Goal: Task Accomplishment & Management: Complete application form

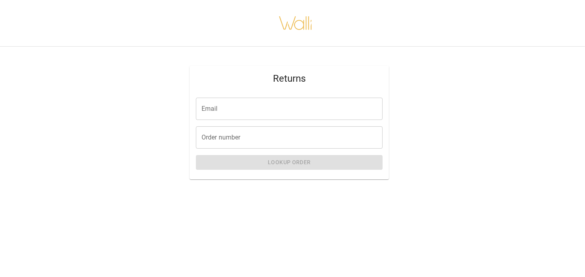
click at [232, 111] on input "Email" at bounding box center [289, 109] width 187 height 22
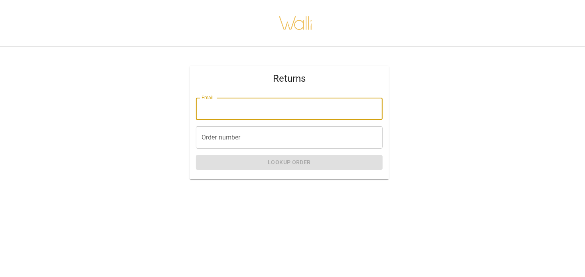
type input "**********"
click at [236, 140] on input "Order number" at bounding box center [289, 137] width 187 height 22
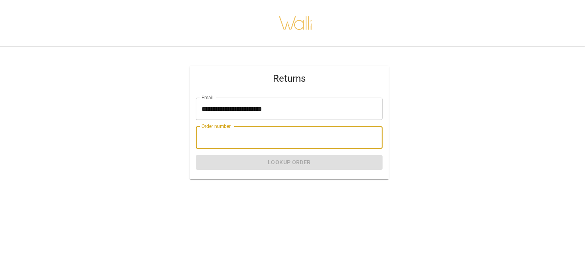
paste input "*******"
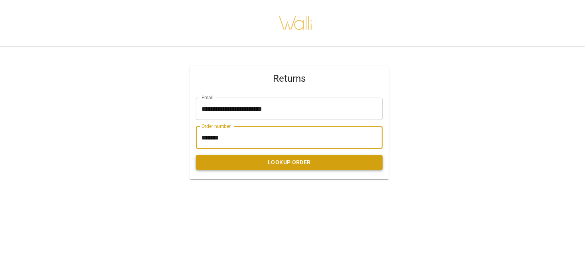
type input "*******"
click at [217, 157] on button "Lookup Order" at bounding box center [289, 162] width 187 height 15
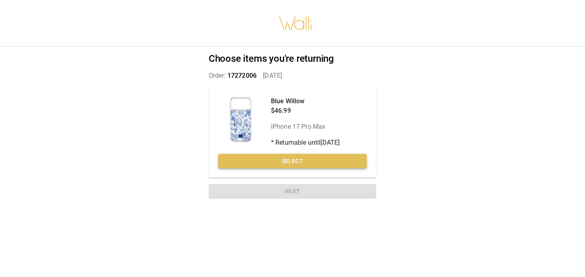
click at [248, 164] on button "Select" at bounding box center [292, 161] width 148 height 15
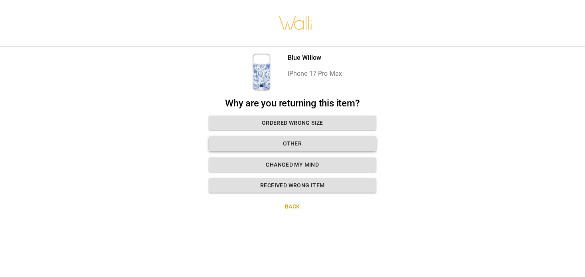
click at [252, 148] on button "Other" at bounding box center [292, 143] width 167 height 15
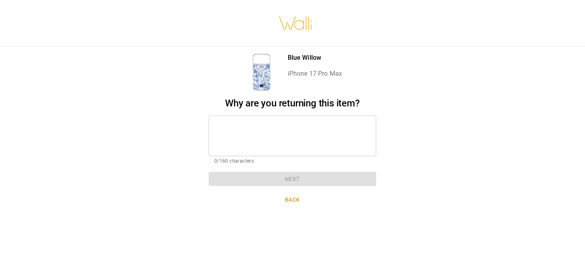
click at [237, 134] on textarea at bounding box center [292, 136] width 156 height 28
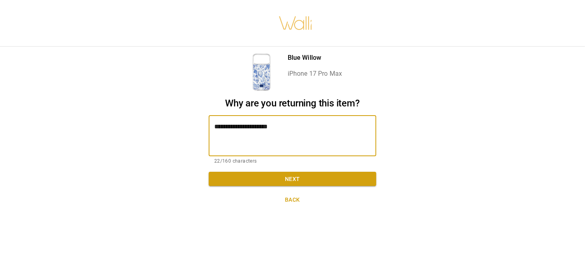
click at [303, 134] on textarea "**********" at bounding box center [292, 136] width 156 height 28
type textarea "**********"
click at [288, 175] on button "Next" at bounding box center [292, 179] width 167 height 15
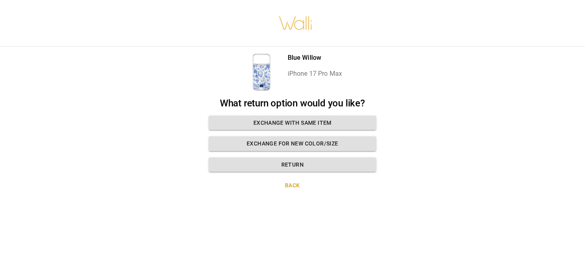
scroll to position [6, 0]
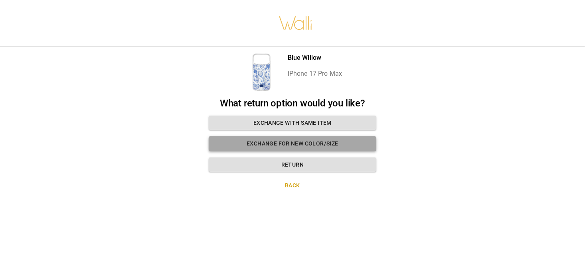
click at [264, 138] on button "Exchange for new color/size" at bounding box center [292, 143] width 167 height 15
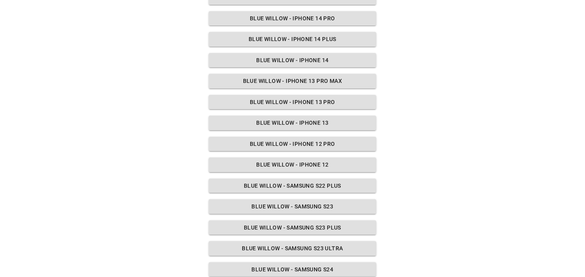
scroll to position [548, 0]
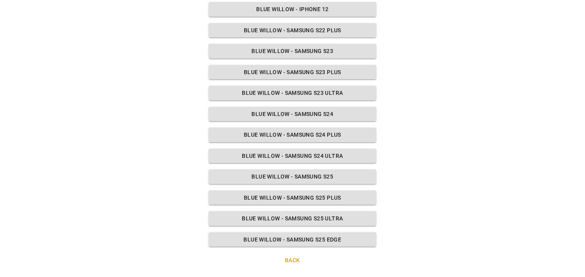
click at [287, 261] on button "Back" at bounding box center [292, 260] width 167 height 15
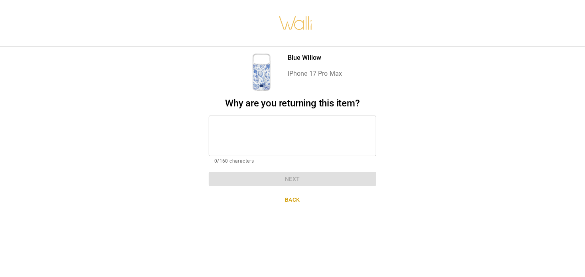
scroll to position [0, 0]
click at [288, 201] on button "Back" at bounding box center [292, 200] width 167 height 15
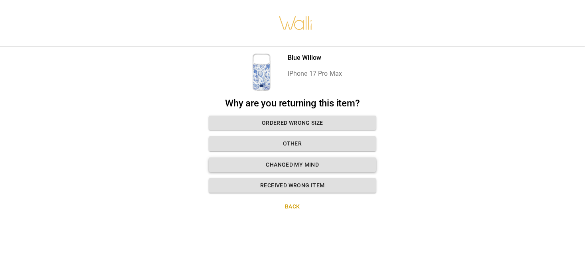
click at [299, 161] on button "Changed my mind" at bounding box center [292, 165] width 167 height 15
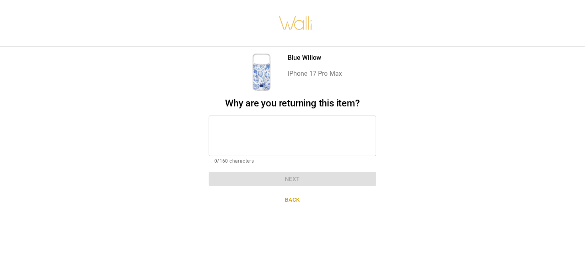
click at [295, 193] on button "Back" at bounding box center [292, 200] width 167 height 15
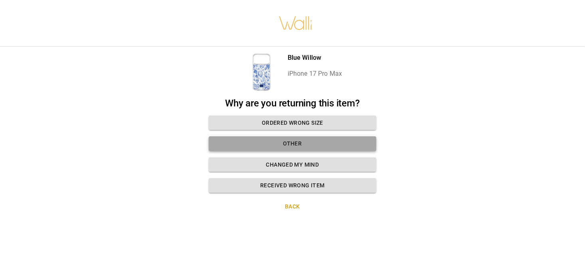
click at [295, 142] on button "Other" at bounding box center [292, 143] width 167 height 15
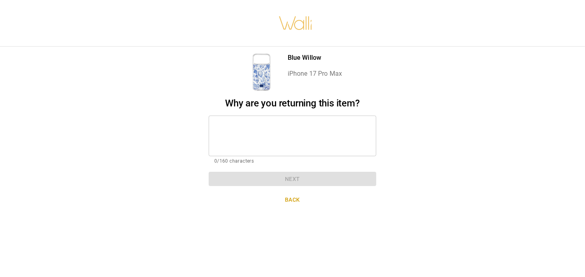
click at [287, 138] on textarea at bounding box center [292, 136] width 156 height 28
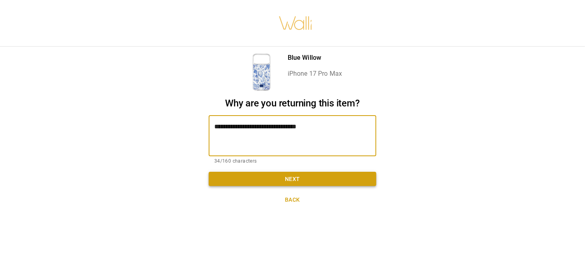
type textarea "**********"
click at [286, 175] on button "Next" at bounding box center [292, 179] width 167 height 15
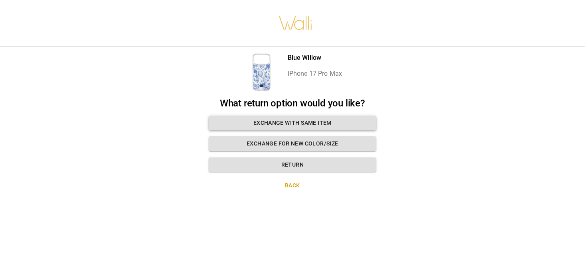
click at [288, 127] on button "Exchange with same item" at bounding box center [292, 123] width 167 height 15
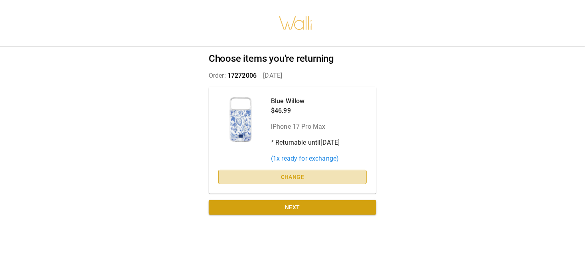
click at [278, 173] on button "Change" at bounding box center [292, 177] width 148 height 15
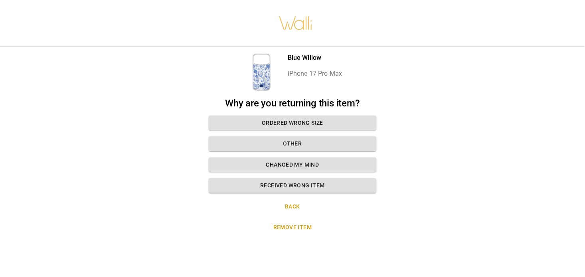
click at [291, 134] on div "Why are you returning this item? Ordered wrong size Other Changed my mind Recei…" at bounding box center [292, 145] width 167 height 95
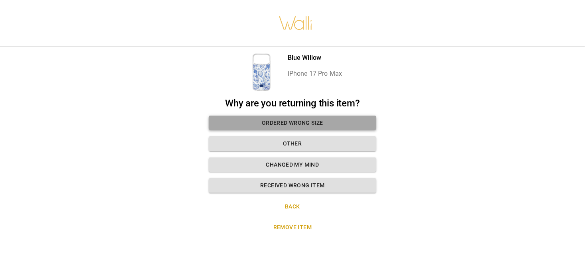
click at [283, 117] on button "Ordered wrong size" at bounding box center [292, 123] width 167 height 15
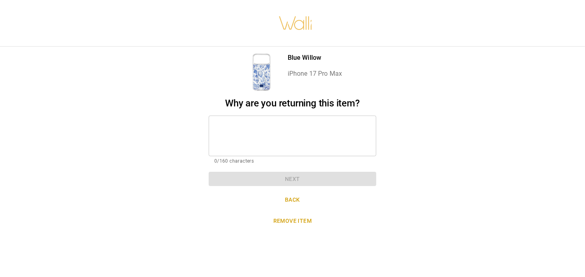
click at [289, 184] on div "Why are you returning this item? * ​ 0/160 characters Next" at bounding box center [292, 142] width 167 height 89
click at [291, 199] on button "Back" at bounding box center [292, 200] width 167 height 15
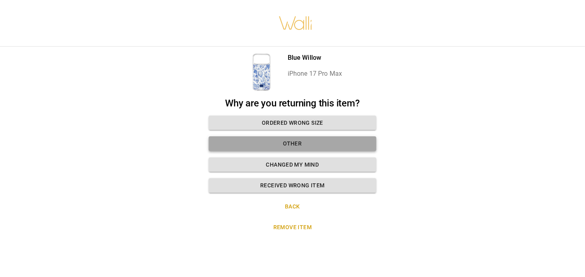
click at [300, 142] on button "Other" at bounding box center [292, 143] width 167 height 15
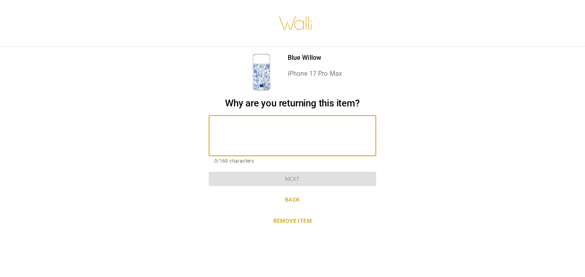
click at [300, 142] on textarea at bounding box center [292, 136] width 156 height 28
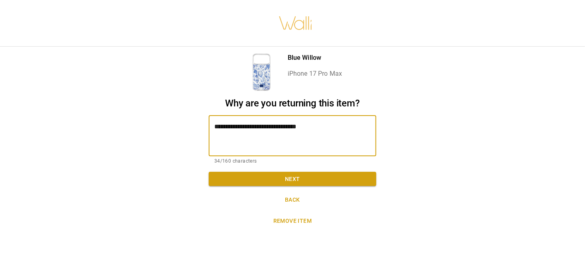
click at [285, 133] on textarea "**********" at bounding box center [292, 136] width 156 height 28
type textarea "**********"
click at [278, 183] on button "Next" at bounding box center [292, 179] width 167 height 15
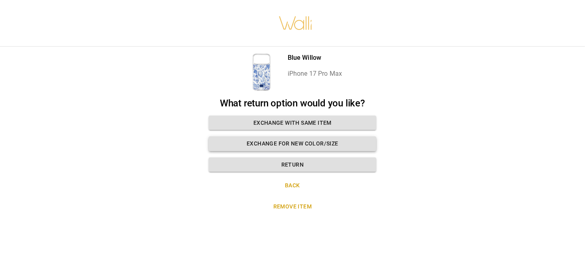
click at [303, 146] on button "Exchange for new color/size" at bounding box center [292, 143] width 167 height 15
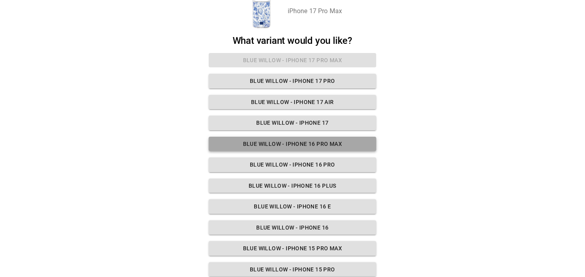
click at [292, 142] on button "Blue Willow - iPhone 16 Pro Max" at bounding box center [292, 144] width 167 height 15
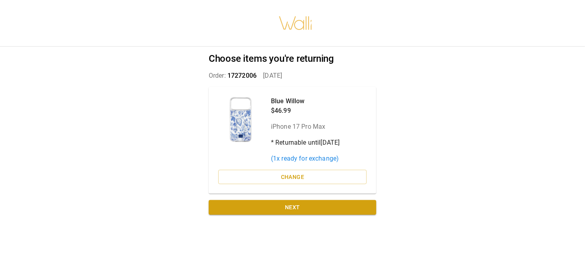
scroll to position [6, 0]
click at [284, 154] on p "( 1 x ready for exchange)" at bounding box center [305, 159] width 69 height 10
click at [337, 138] on p "* Returnable until [DATE]" at bounding box center [305, 143] width 69 height 10
click at [262, 200] on button "Next" at bounding box center [292, 207] width 167 height 15
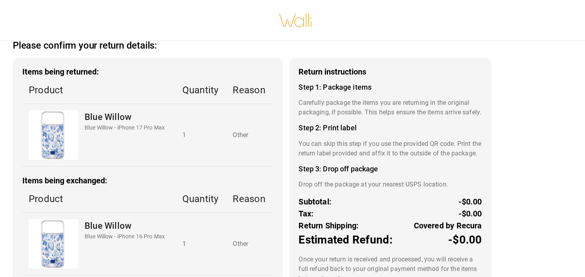
scroll to position [76, 0]
